Goal: Task Accomplishment & Management: Manage account settings

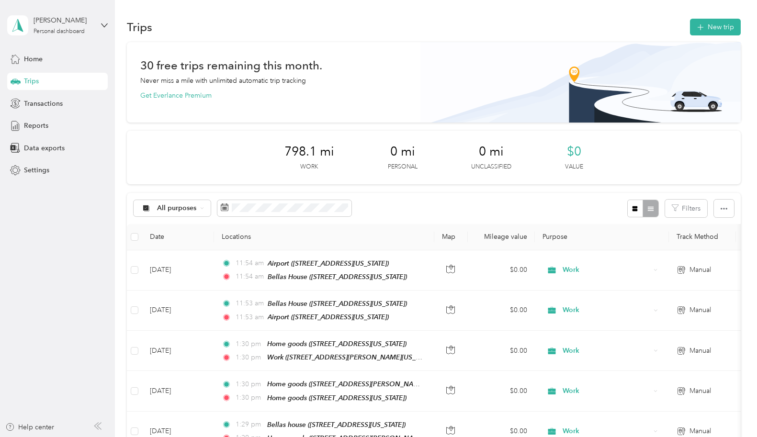
scroll to position [81, 0]
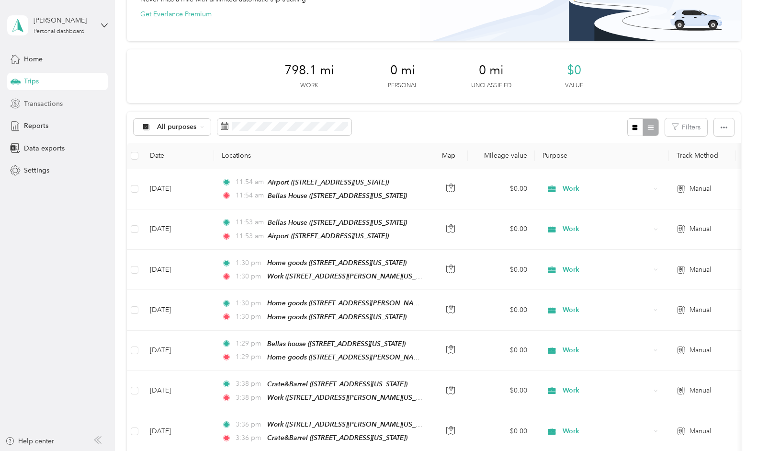
click at [59, 100] on span "Transactions" at bounding box center [43, 104] width 39 height 10
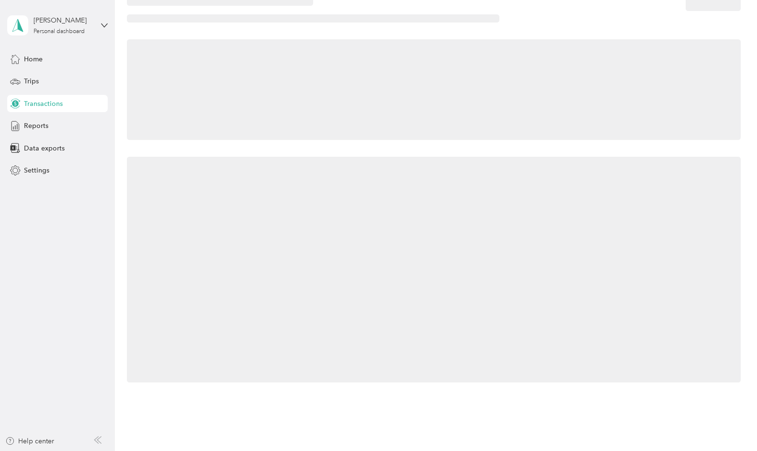
scroll to position [28, 0]
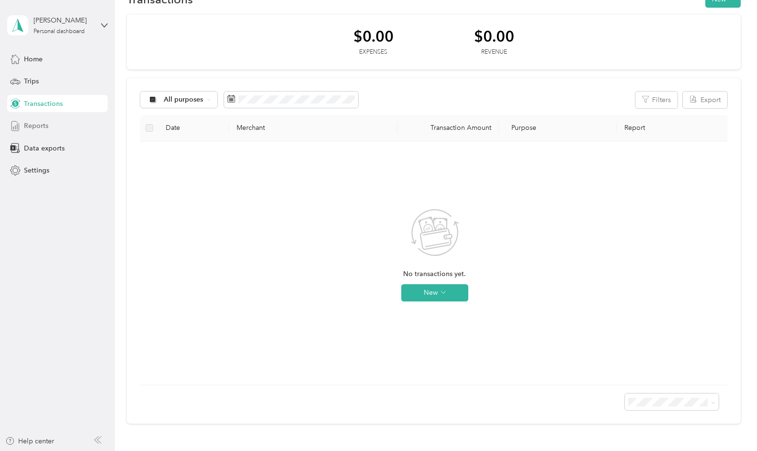
click at [48, 122] on div "Reports" at bounding box center [57, 125] width 101 height 17
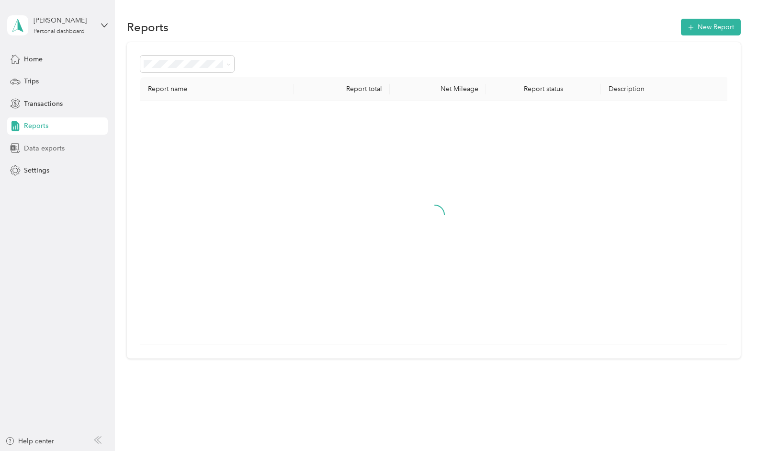
click at [50, 145] on span "Data exports" at bounding box center [44, 148] width 41 height 10
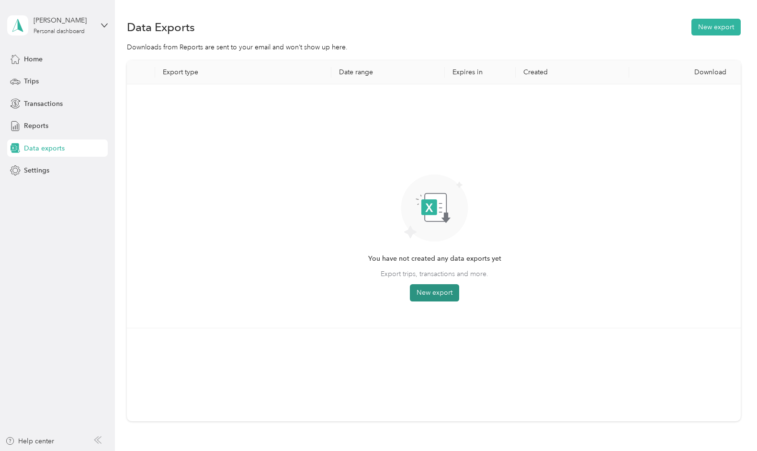
click at [433, 293] on button "New export" at bounding box center [434, 292] width 49 height 17
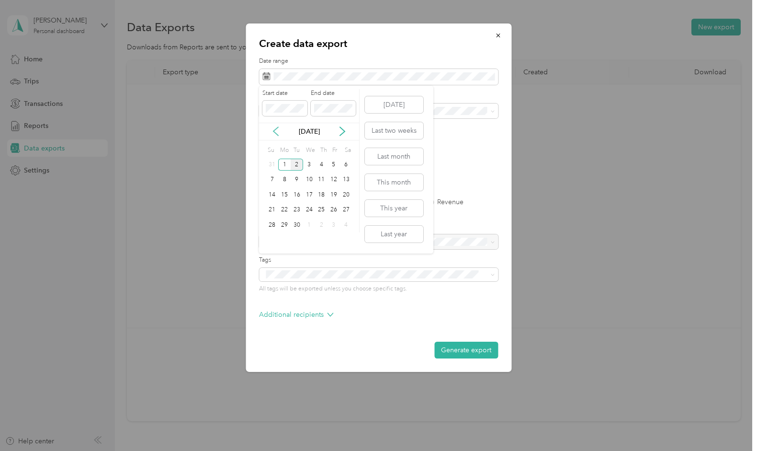
click at [275, 129] on icon at bounding box center [276, 131] width 10 height 10
click at [337, 166] on div "1" at bounding box center [334, 165] width 12 height 12
click at [272, 241] on div "31" at bounding box center [272, 240] width 12 height 12
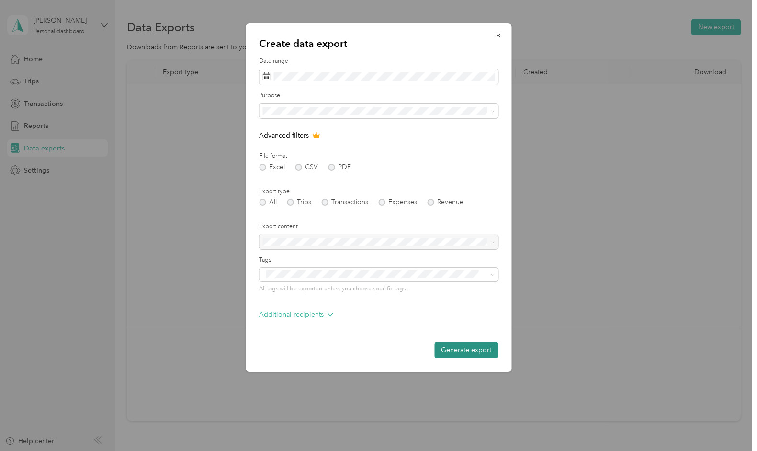
click at [456, 344] on button "Generate export" at bounding box center [466, 350] width 64 height 17
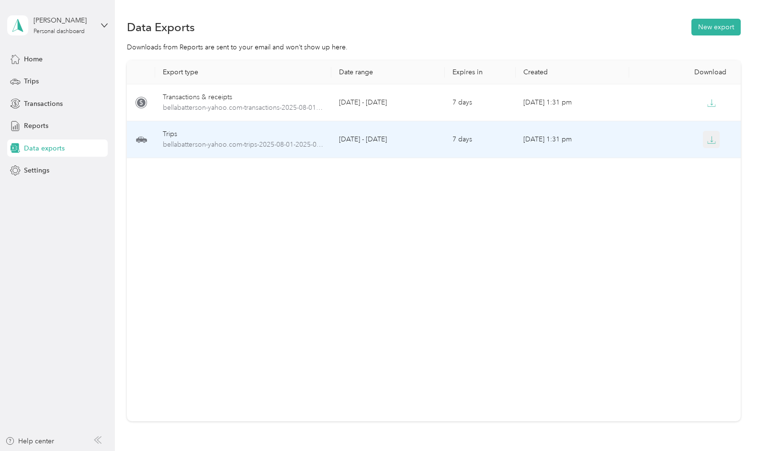
click at [711, 138] on icon "button" at bounding box center [711, 140] width 9 height 9
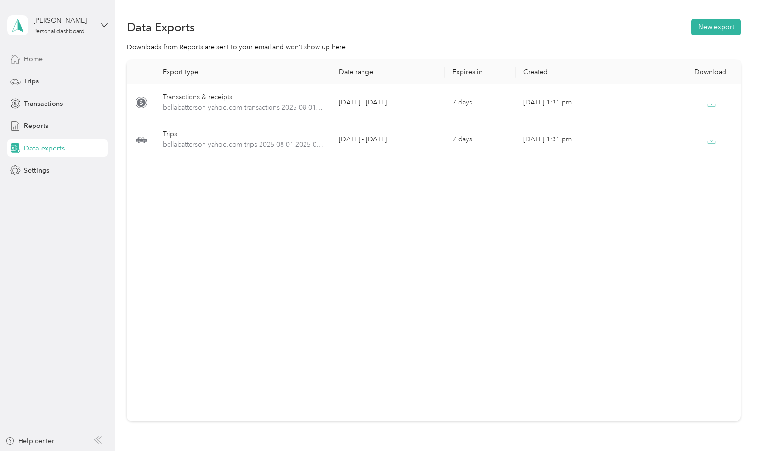
click at [60, 61] on div "Home" at bounding box center [57, 58] width 101 height 17
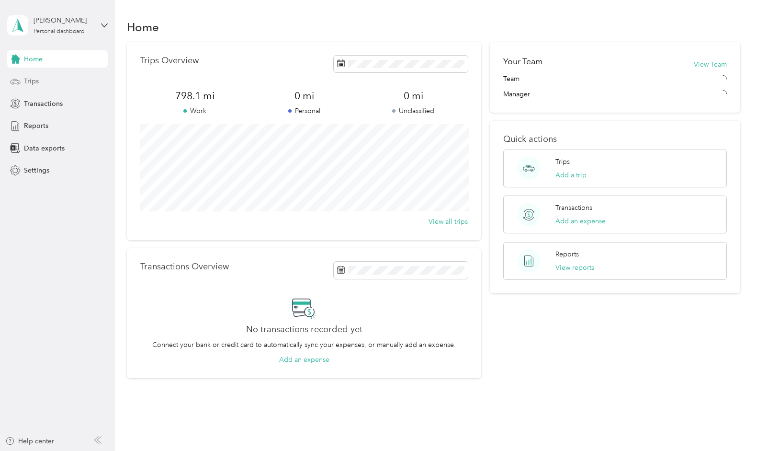
click at [55, 74] on div "Trips" at bounding box center [57, 81] width 101 height 17
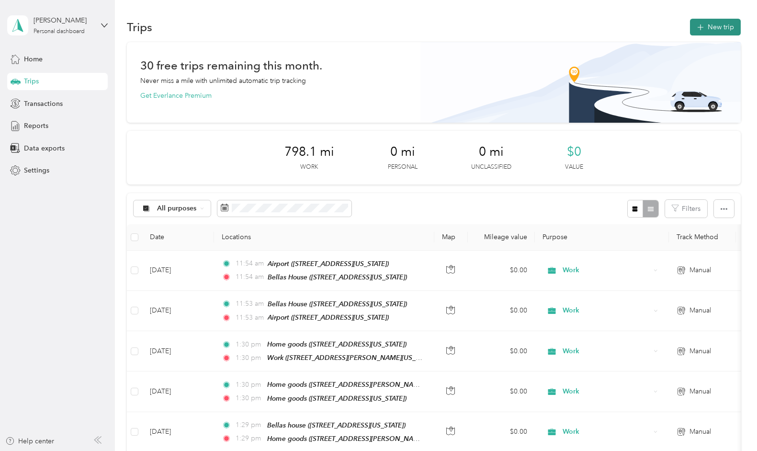
click at [712, 28] on button "New trip" at bounding box center [715, 27] width 51 height 17
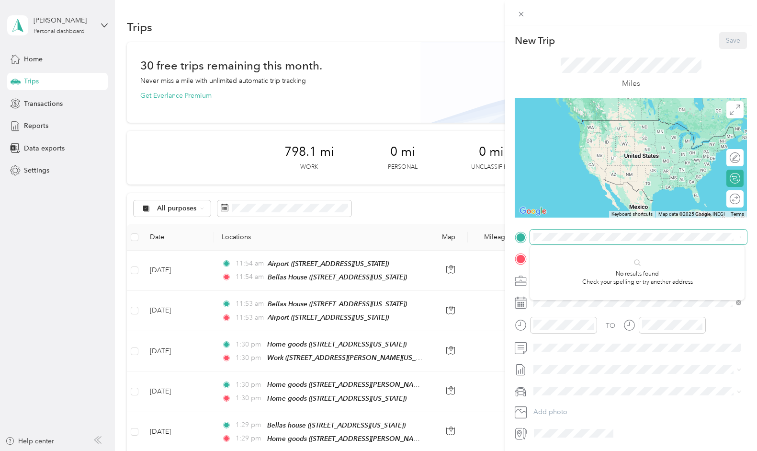
click at [507, 232] on form "New Trip Save This trip cannot be edited because it is either under review, app…" at bounding box center [631, 236] width 252 height 409
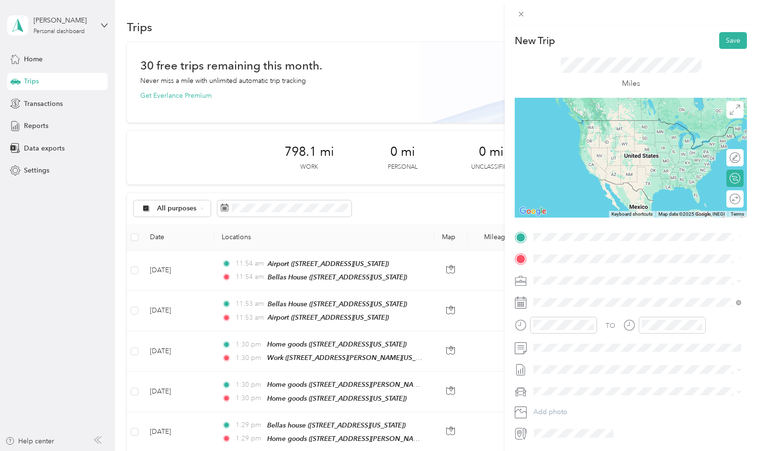
drag, startPoint x: 562, startPoint y: 253, endPoint x: 583, endPoint y: 270, distance: 27.3
click at [584, 270] on span "[STREET_ADDRESS][US_STATE]" at bounding box center [600, 271] width 96 height 9
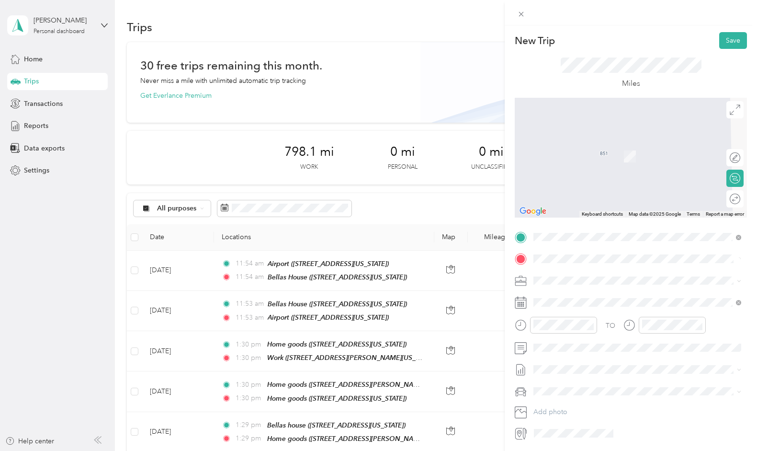
click at [633, 292] on span "[STREET_ADDRESS][US_STATE]" at bounding box center [600, 293] width 96 height 9
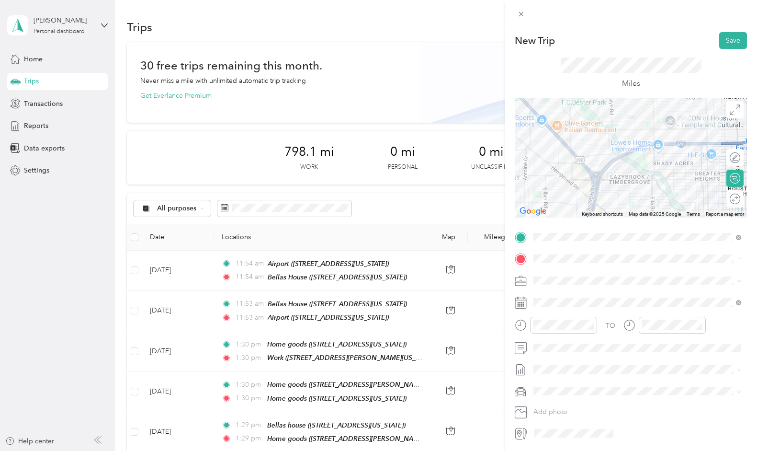
click at [568, 273] on span at bounding box center [638, 280] width 217 height 15
click at [560, 292] on div "Work" at bounding box center [637, 297] width 201 height 10
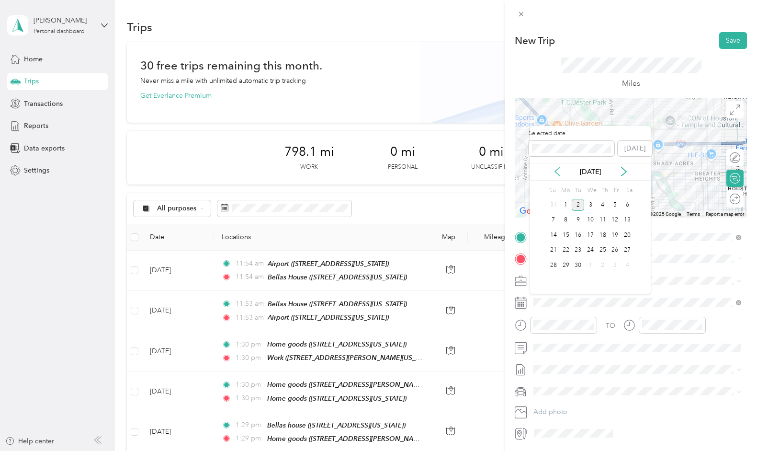
click at [553, 172] on icon at bounding box center [558, 172] width 10 height 10
click at [603, 249] on div "21" at bounding box center [603, 250] width 12 height 12
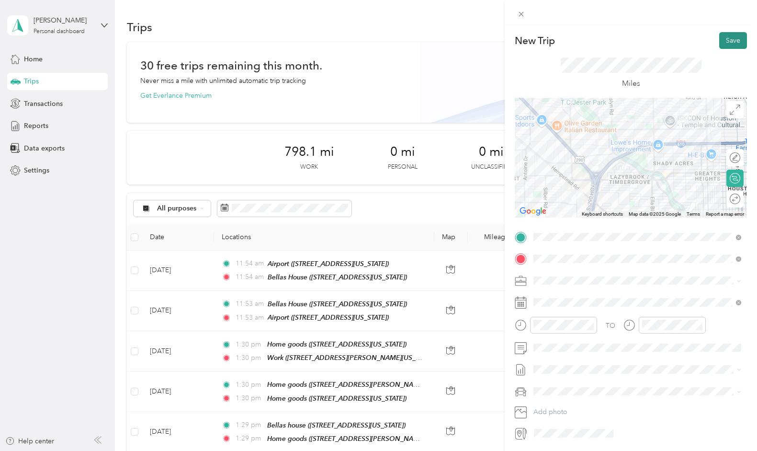
click at [721, 43] on button "Save" at bounding box center [733, 40] width 28 height 17
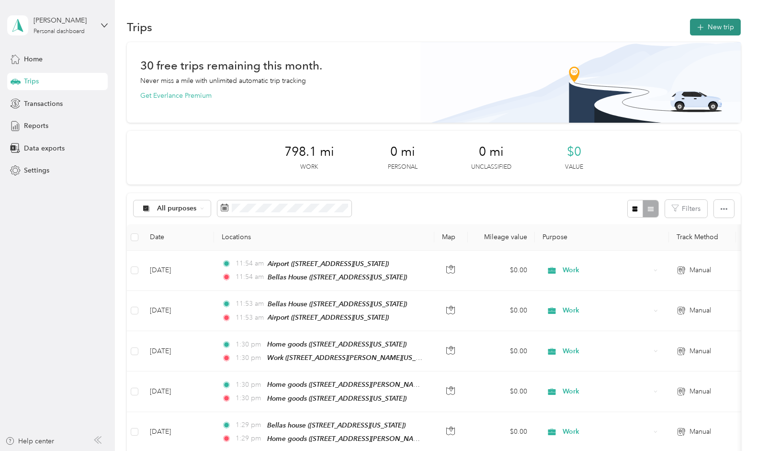
click at [698, 31] on button "New trip" at bounding box center [715, 27] width 51 height 17
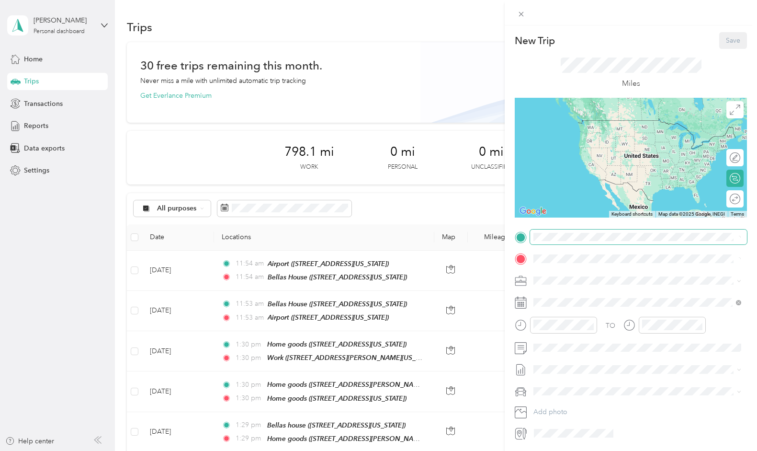
click at [583, 243] on span at bounding box center [638, 236] width 217 height 15
click at [517, 238] on div at bounding box center [631, 236] width 232 height 15
click at [586, 275] on span "[STREET_ADDRESS][US_STATE]" at bounding box center [600, 271] width 96 height 9
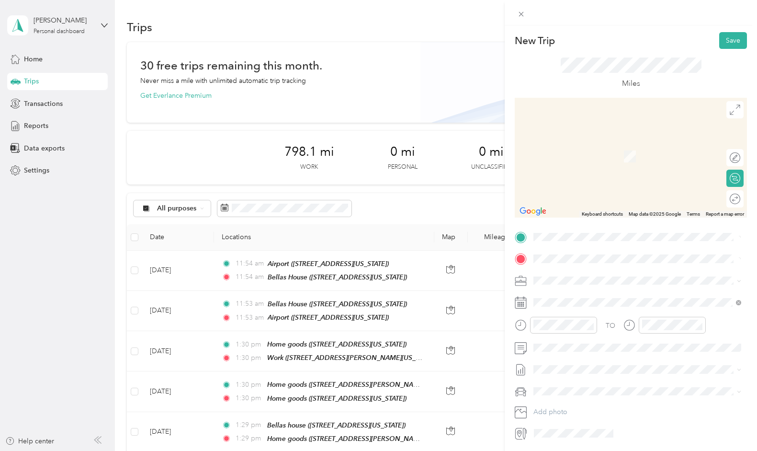
drag, startPoint x: 566, startPoint y: 263, endPoint x: 615, endPoint y: 293, distance: 56.8
click at [615, 293] on span "[STREET_ADDRESS][PERSON_NAME]" at bounding box center [609, 293] width 114 height 9
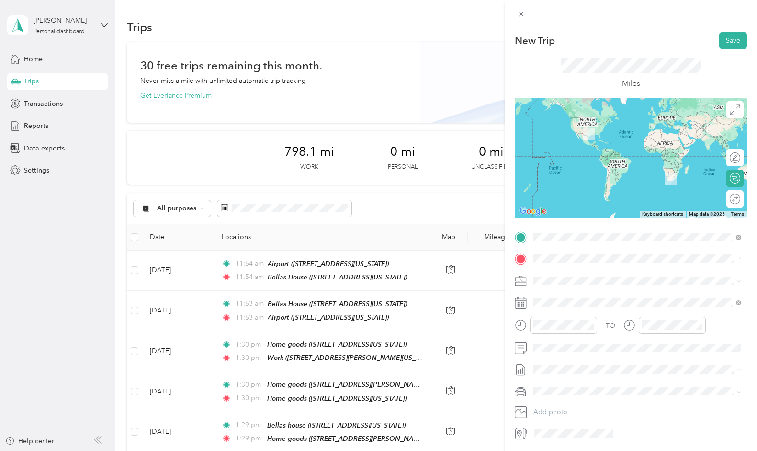
click at [613, 291] on span "[STREET_ADDRESS][PERSON_NAME][US_STATE]" at bounding box center [626, 293] width 149 height 9
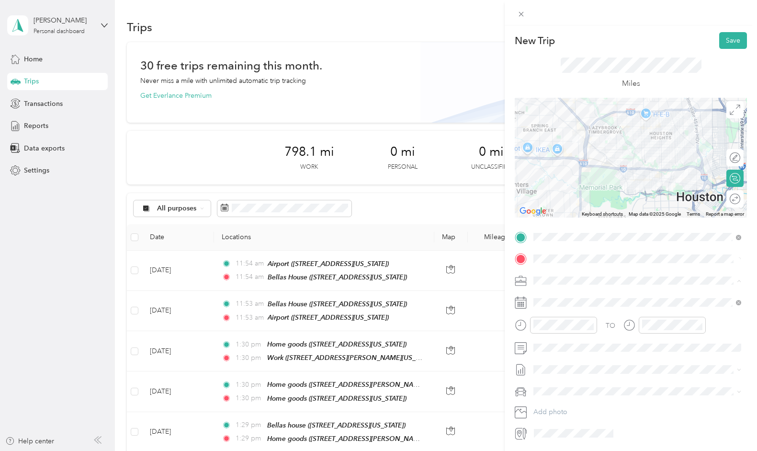
click at [562, 296] on div "Work" at bounding box center [637, 297] width 201 height 10
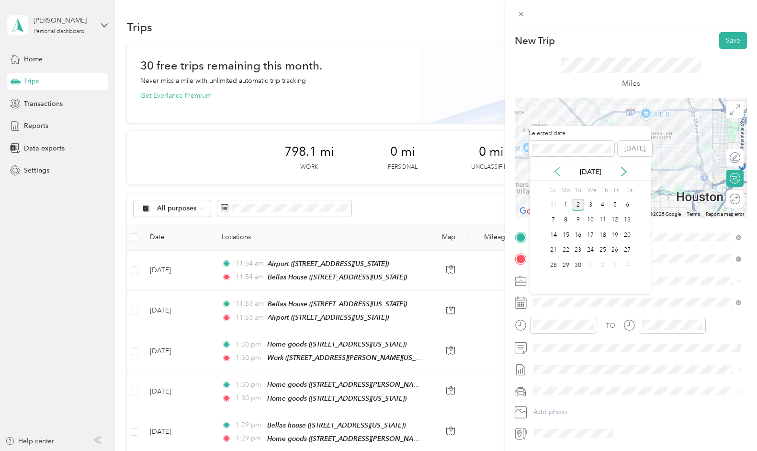
click at [553, 168] on icon at bounding box center [558, 172] width 10 height 10
click at [599, 248] on div "21" at bounding box center [603, 250] width 12 height 12
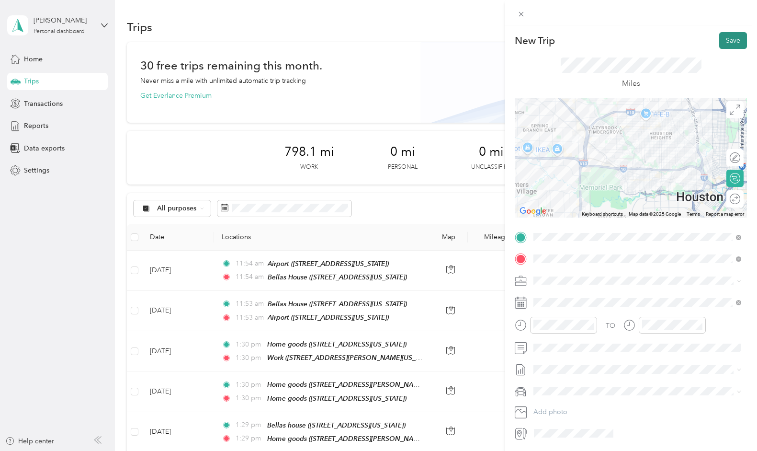
click at [723, 32] on button "Save" at bounding box center [733, 40] width 28 height 17
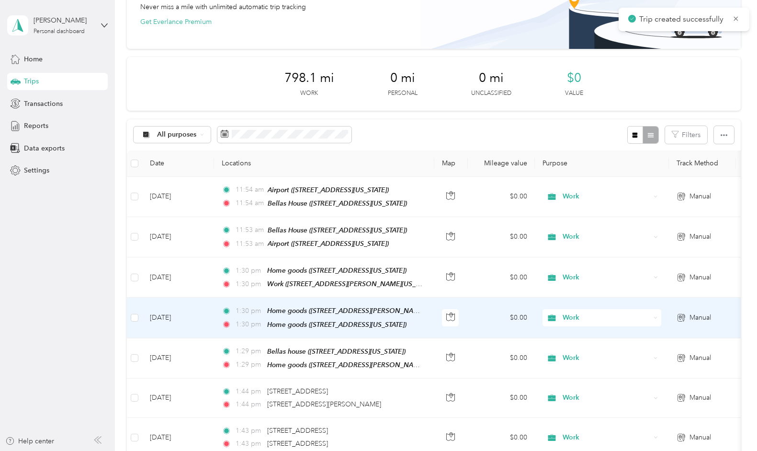
scroll to position [258, 0]
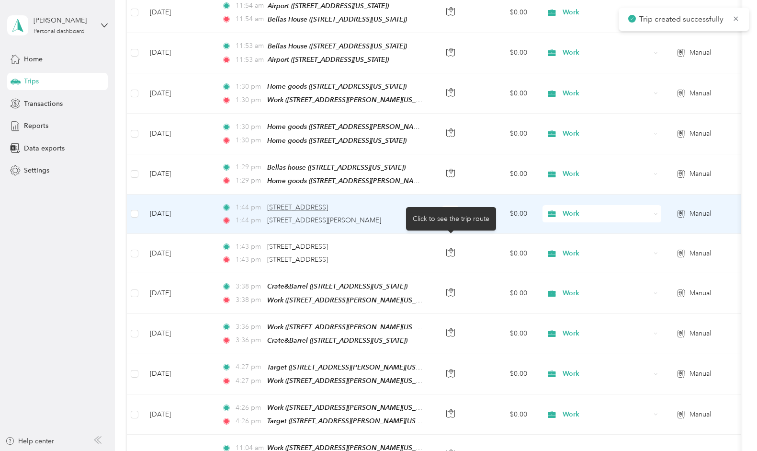
click at [321, 203] on span "[STREET_ADDRESS]" at bounding box center [297, 207] width 61 height 8
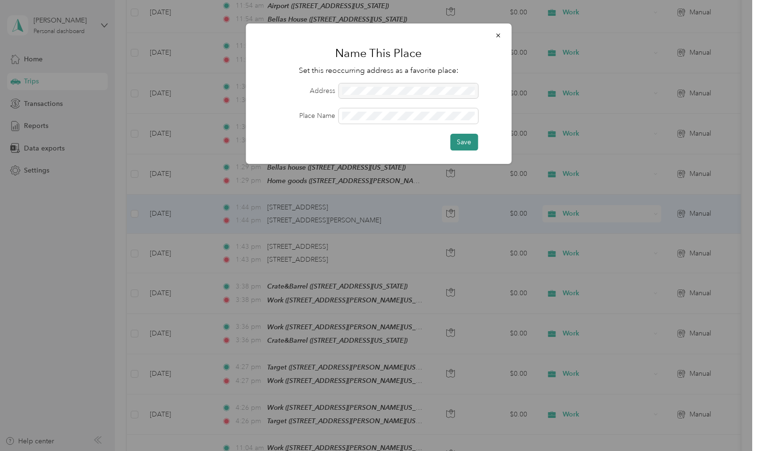
click at [457, 139] on button "Save" at bounding box center [464, 142] width 28 height 17
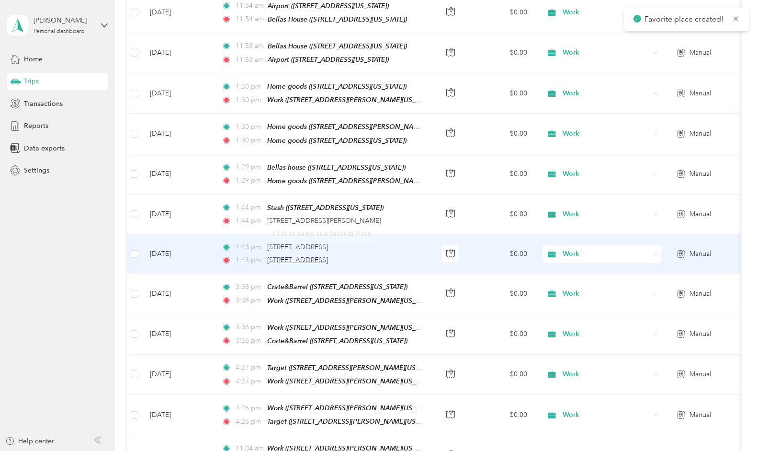
click at [323, 256] on span "[STREET_ADDRESS]" at bounding box center [297, 260] width 61 height 8
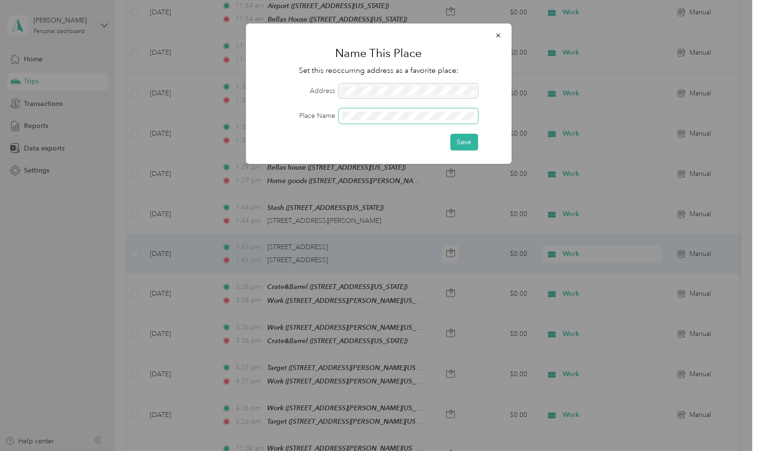
click at [371, 121] on span at bounding box center [408, 115] width 139 height 15
click at [460, 142] on button "Save" at bounding box center [464, 142] width 28 height 17
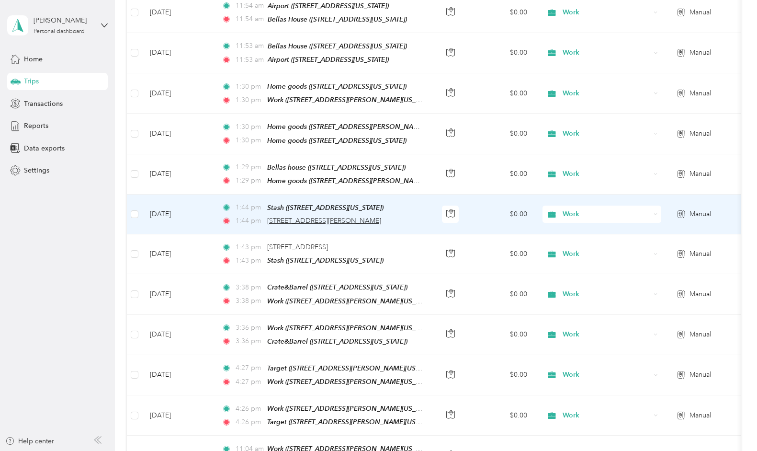
click at [335, 217] on span "[STREET_ADDRESS][PERSON_NAME]" at bounding box center [324, 221] width 114 height 8
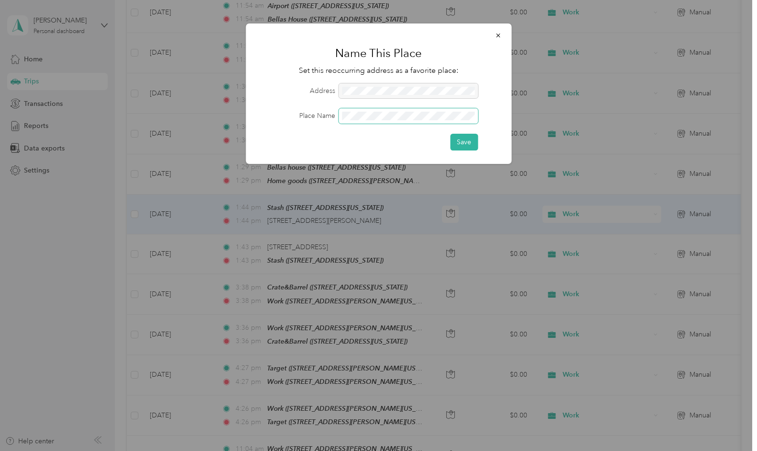
click at [385, 108] on span at bounding box center [408, 115] width 139 height 15
click at [463, 142] on button "Save" at bounding box center [464, 142] width 28 height 17
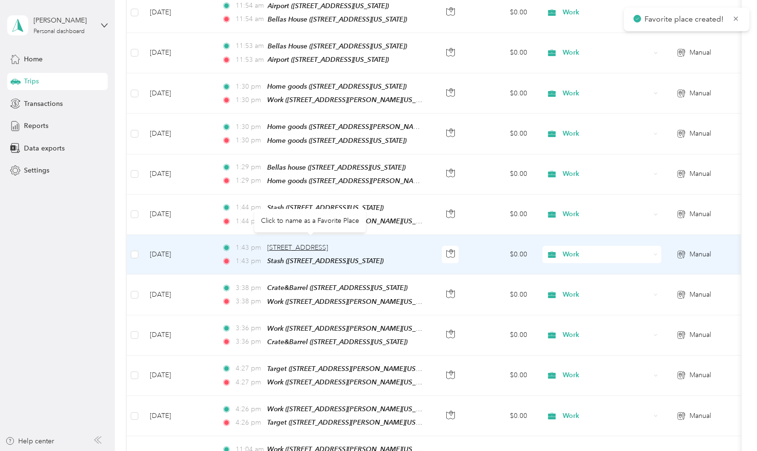
click at [303, 243] on span "[STREET_ADDRESS]" at bounding box center [297, 247] width 61 height 8
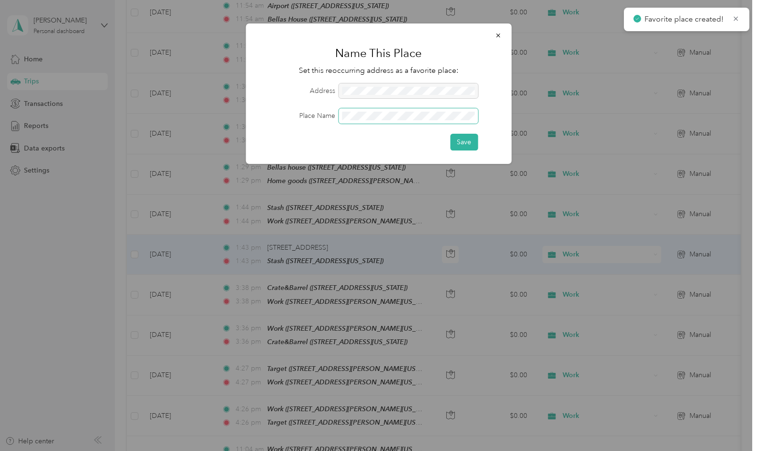
click at [361, 109] on span at bounding box center [408, 115] width 139 height 15
click at [472, 137] on button "Save" at bounding box center [464, 142] width 28 height 17
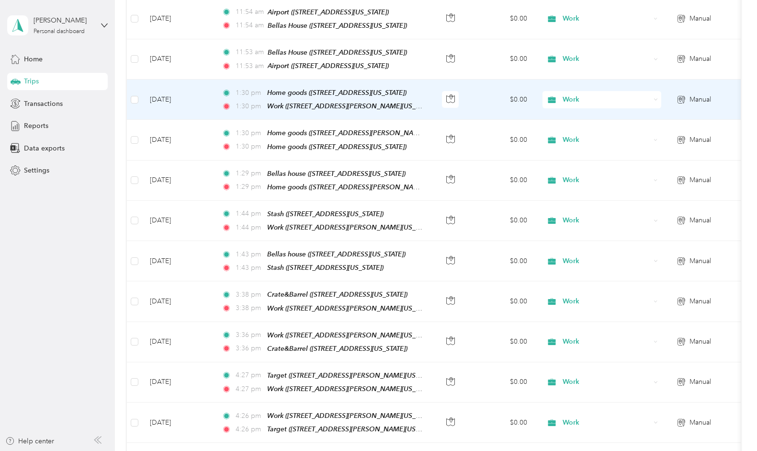
scroll to position [0, 0]
